Goal: Check status: Check status

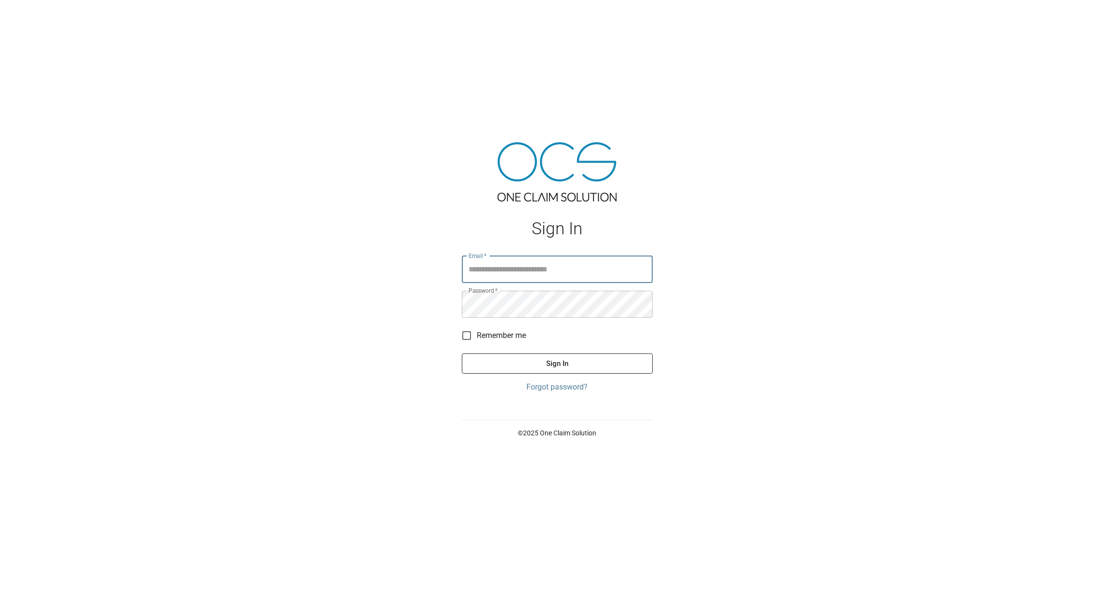
type input "**********"
click at [557, 363] on button "Sign In" at bounding box center [557, 363] width 191 height 20
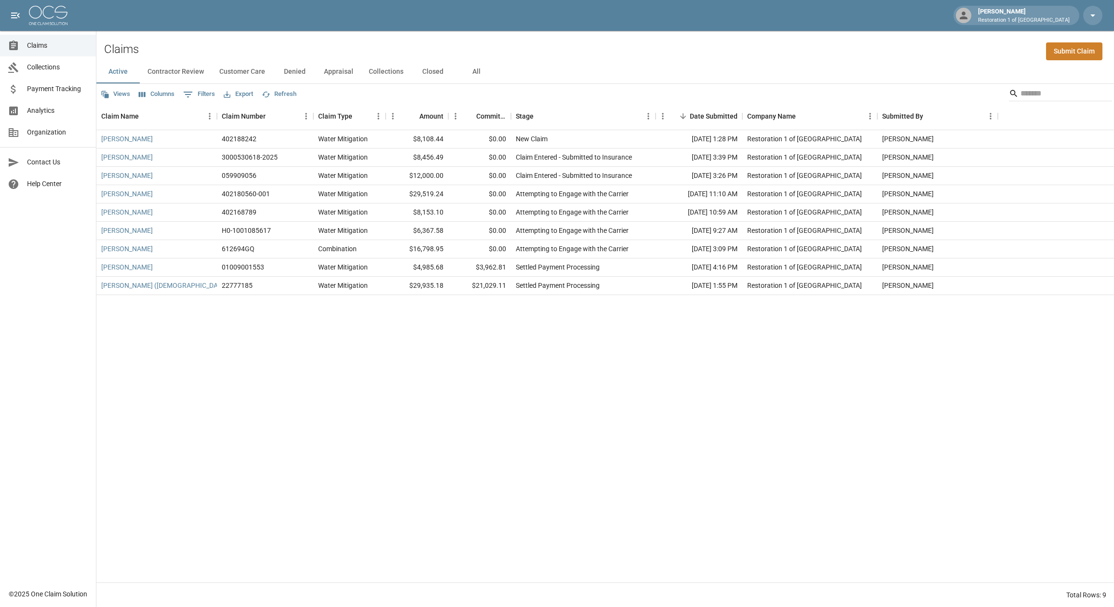
click at [485, 68] on button "All" at bounding box center [475, 71] width 43 height 23
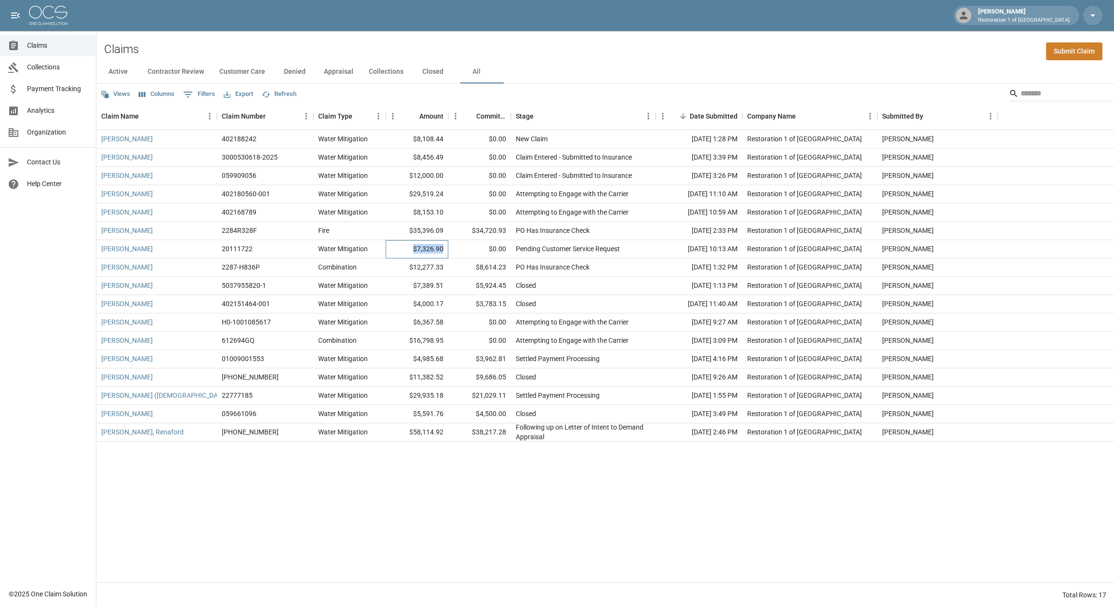
drag, startPoint x: 444, startPoint y: 248, endPoint x: 412, endPoint y: 249, distance: 31.8
click at [412, 249] on div "$7,326.90" at bounding box center [417, 249] width 63 height 18
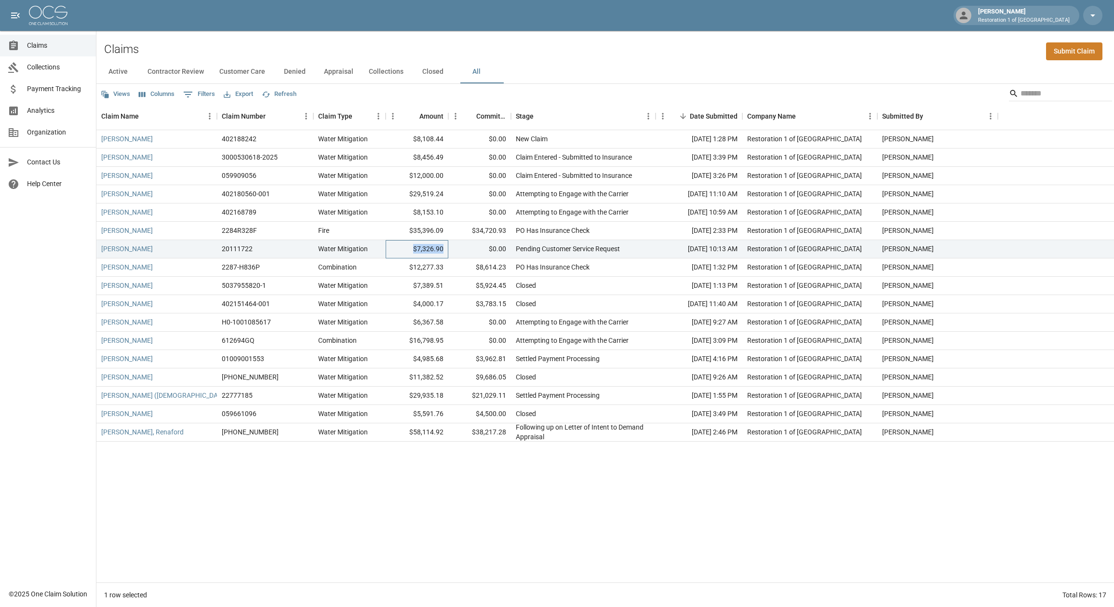
copy div "$7,326.90"
click at [432, 74] on button "Closed" at bounding box center [432, 71] width 43 height 23
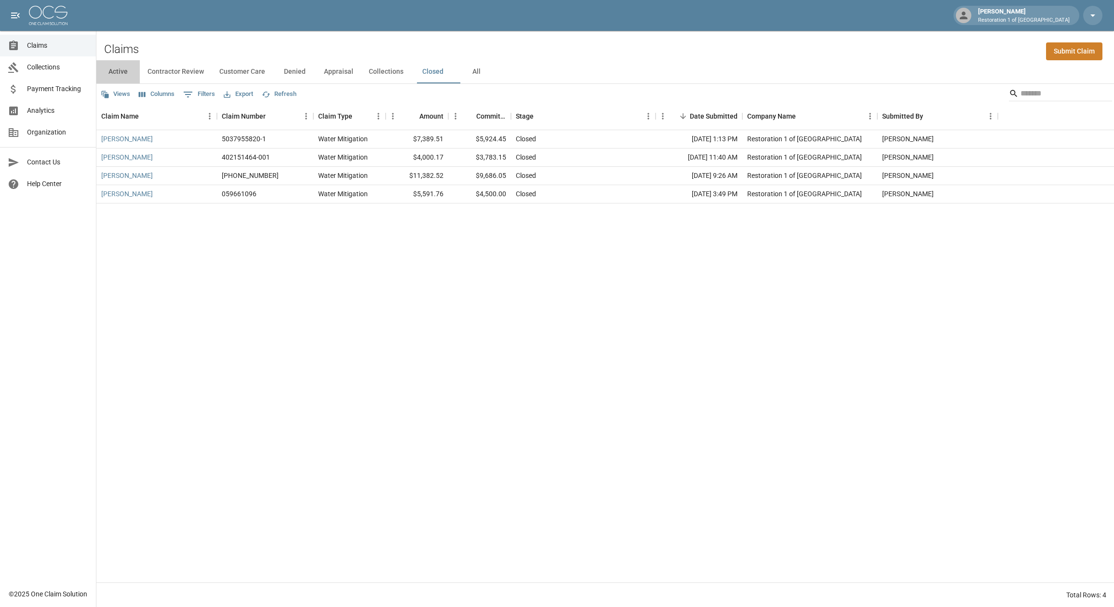
click at [113, 73] on button "Active" at bounding box center [117, 71] width 43 height 23
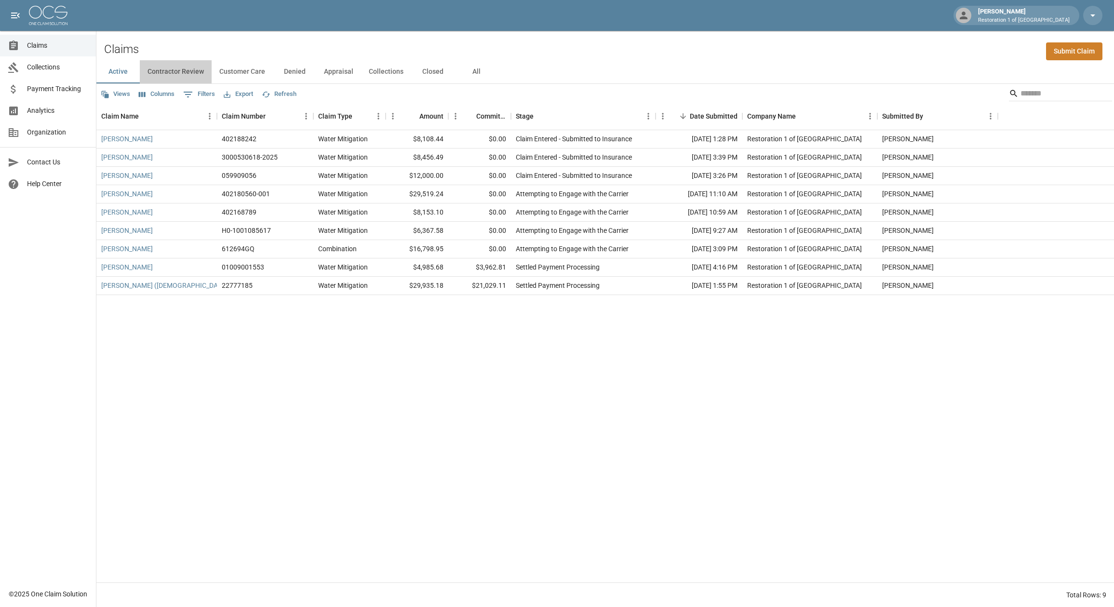
click at [176, 74] on button "Contractor Review" at bounding box center [176, 71] width 72 height 23
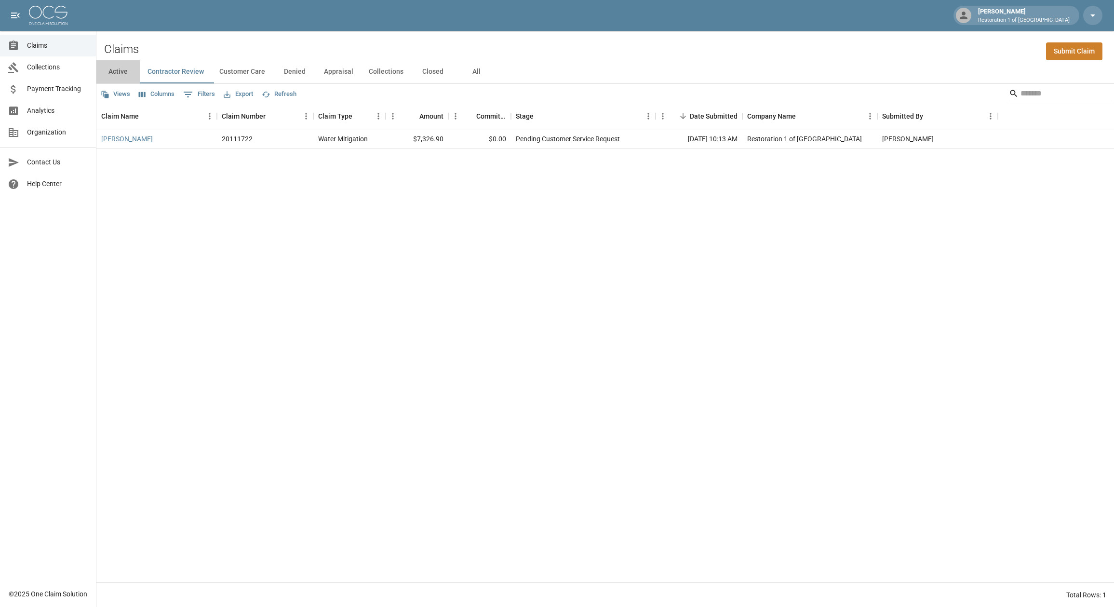
click at [118, 69] on button "Active" at bounding box center [117, 71] width 43 height 23
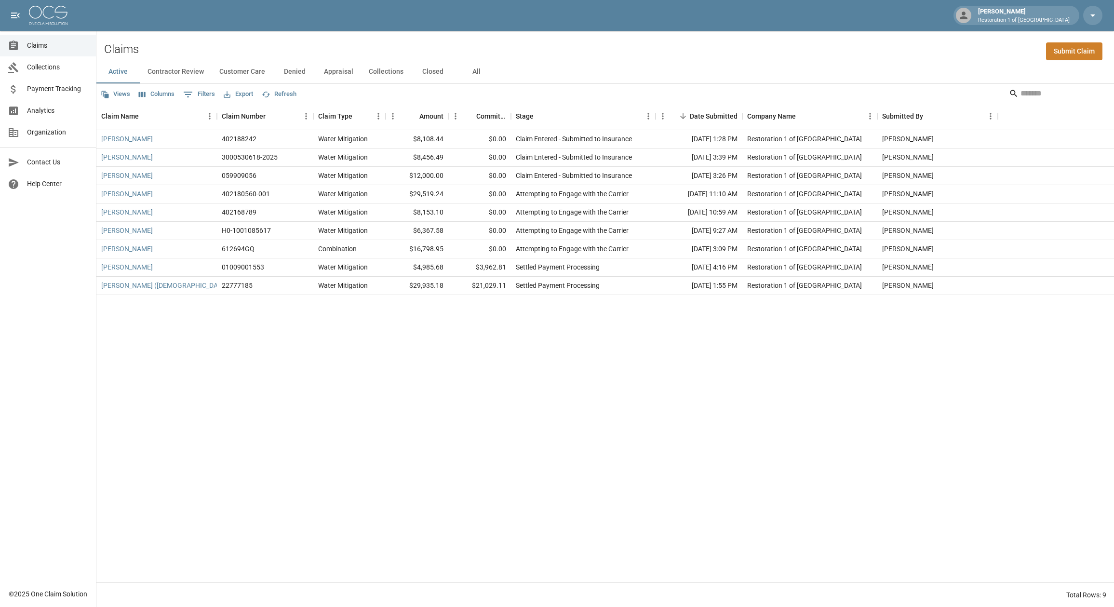
click at [482, 73] on button "All" at bounding box center [475, 71] width 43 height 23
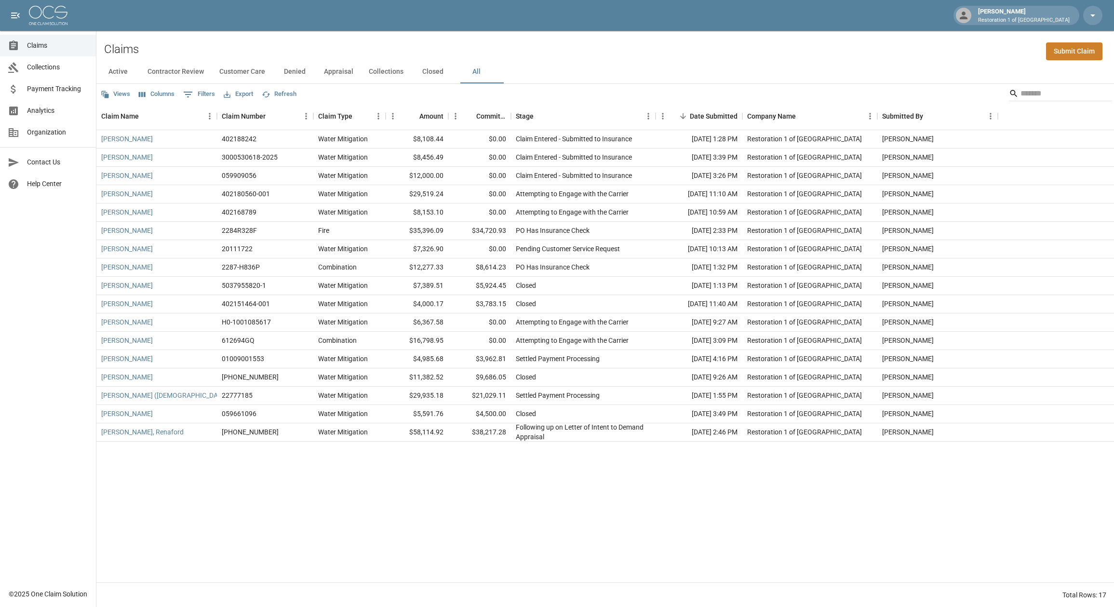
click at [122, 68] on button "Active" at bounding box center [117, 71] width 43 height 23
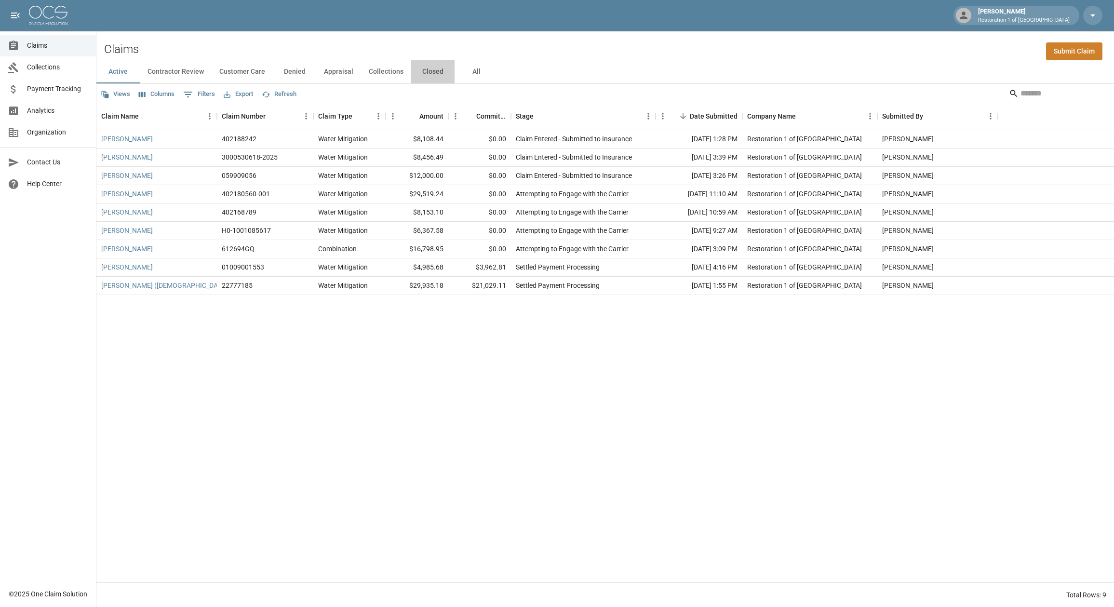
click at [435, 71] on button "Closed" at bounding box center [432, 71] width 43 height 23
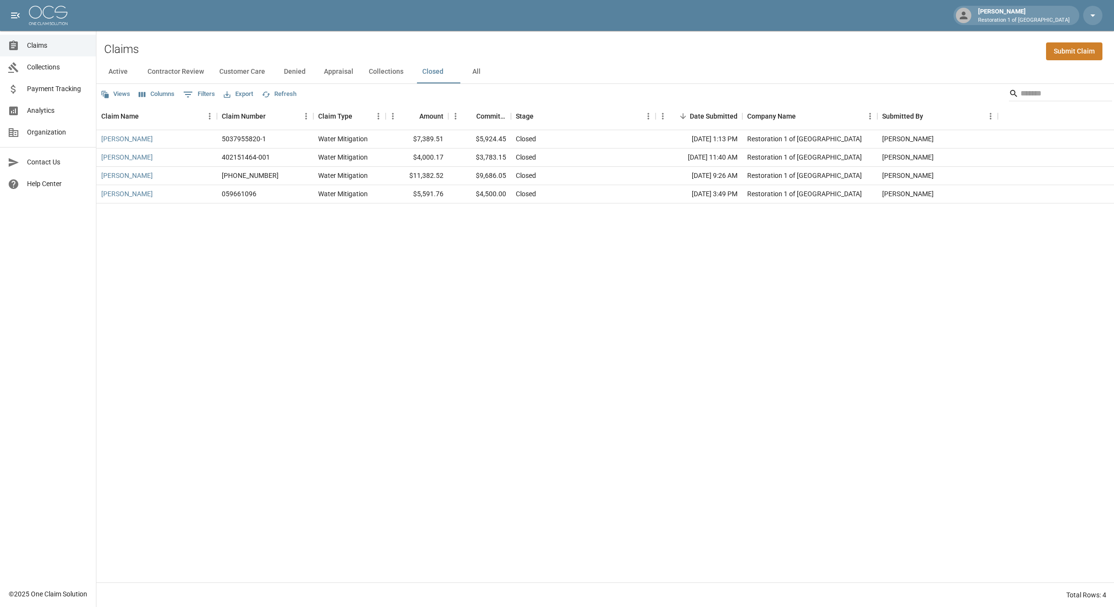
click at [114, 73] on button "Active" at bounding box center [117, 71] width 43 height 23
